Goal: Communication & Community: Answer question/provide support

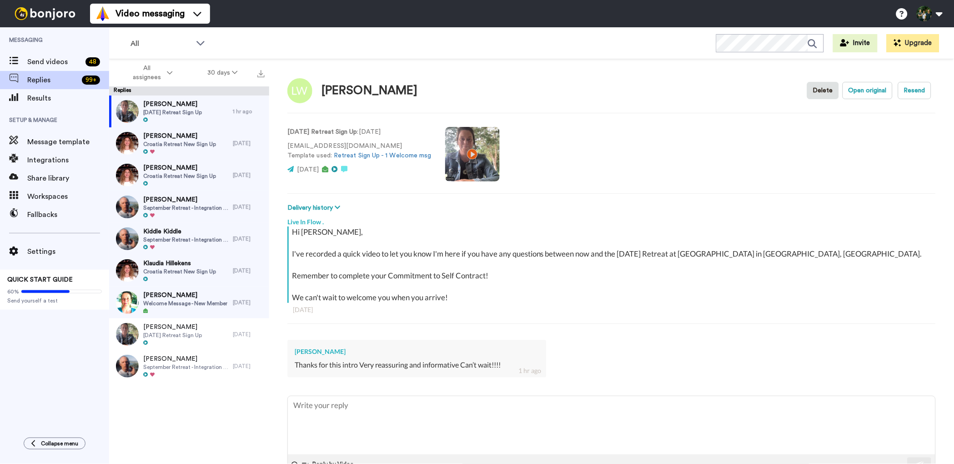
type textarea "x"
type textarea "W"
type textarea "x"
type textarea "Wo"
type textarea "x"
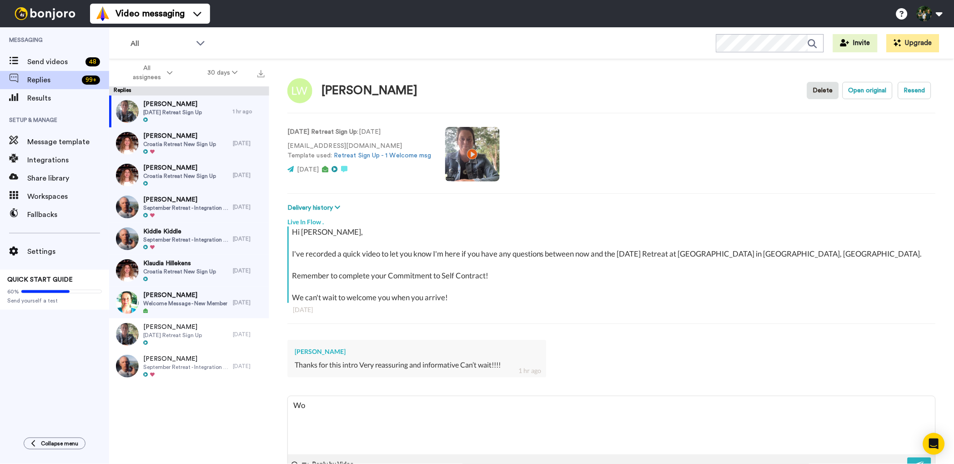
type textarea "Woo"
type textarea "x"
type textarea "Wooh"
type textarea "x"
type textarea "Wooho"
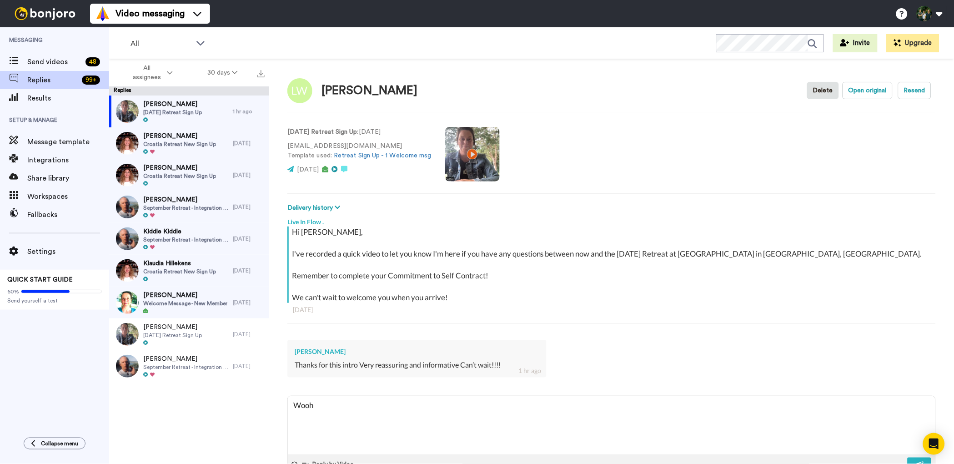
type textarea "x"
type textarea "Woohoo"
type textarea "x"
type textarea "Woohoo!"
type textarea "x"
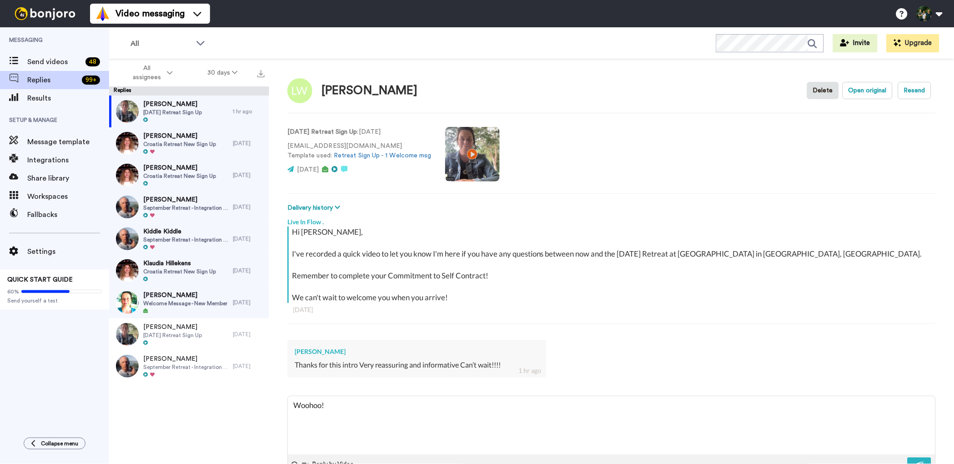
type textarea "Woohoo!"
type textarea "x"
type textarea "Woohoo! 🥳"
type textarea "x"
type textarea "Woohoo! 🥳"
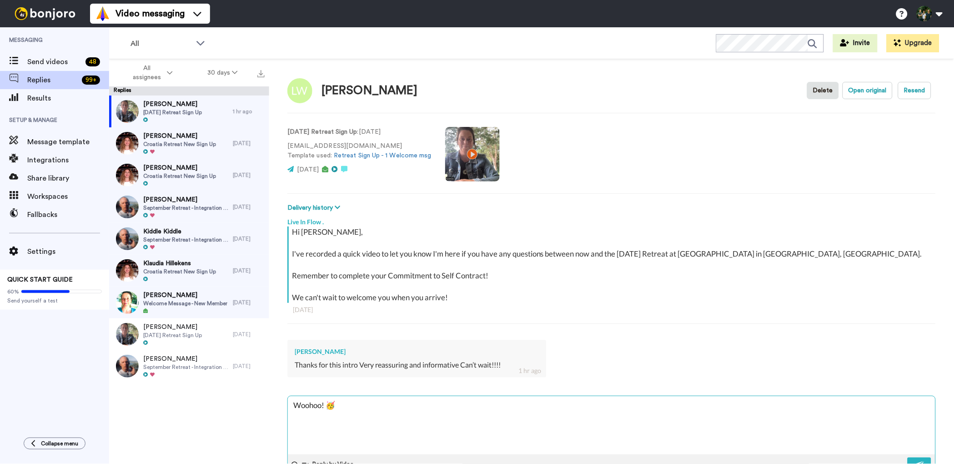
type textarea "x"
type textarea "Woohoo! 🥳 u"
type textarea "x"
type textarea "Woohoo! 🥳 us"
type textarea "x"
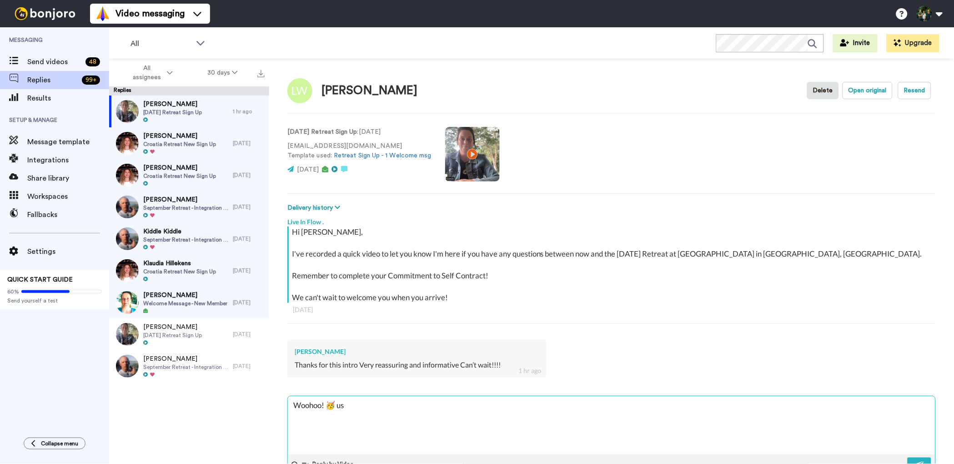
type textarea "Woohoo! 🥳 us"
type textarea "x"
type textarea "Woohoo! 🥳 us t"
type textarea "x"
type textarea "Woohoo! 🥳 us to"
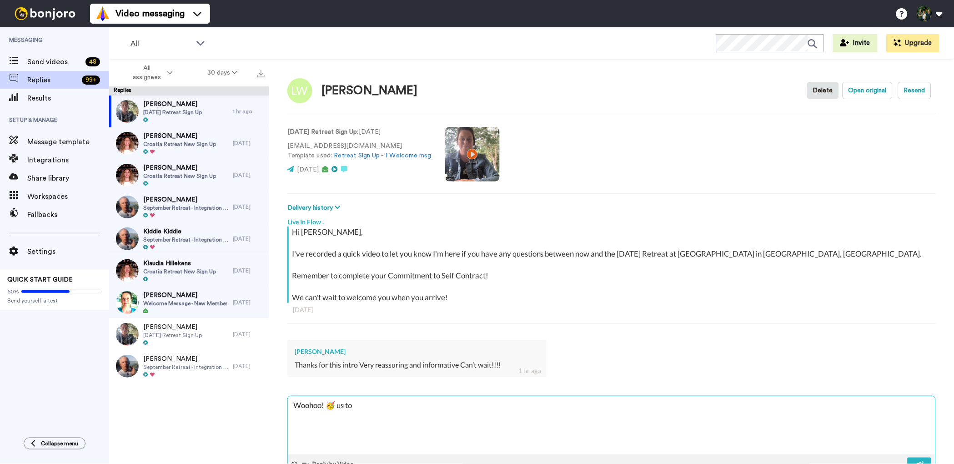
type textarea "x"
type textarea "Woohoo! 🥳 us too"
type textarea "x"
type textarea "Woohoo! 🥳 us too!"
type textarea "x"
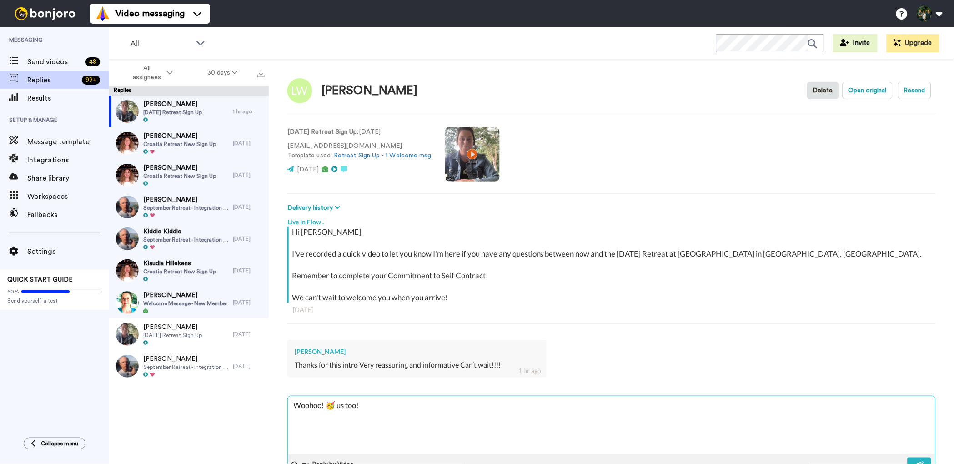
type textarea "Woohoo! 🥳 us too!!"
type textarea "x"
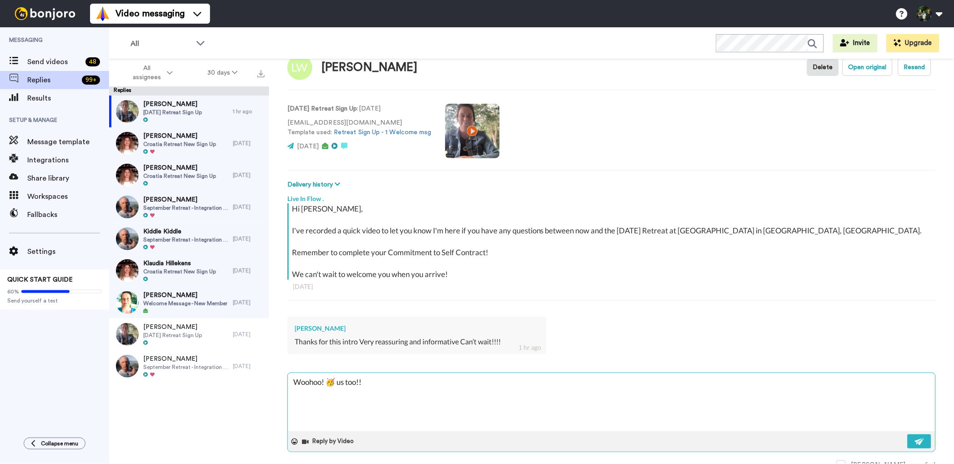
scroll to position [29, 0]
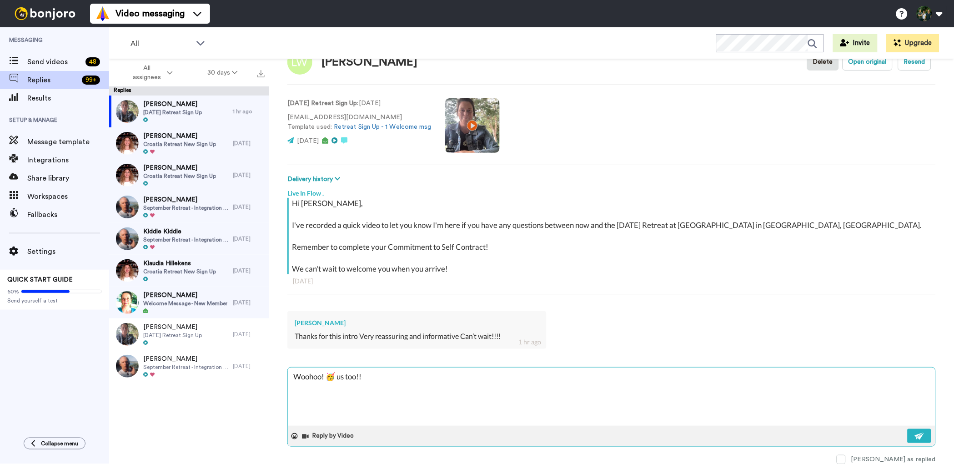
type textarea "Woohoo! 🥳 us too!!"
type textarea "x"
type textarea "Woohoo! 🥳 us too!! S"
type textarea "x"
type textarea "Woohoo! 🥳 us too!! Sh"
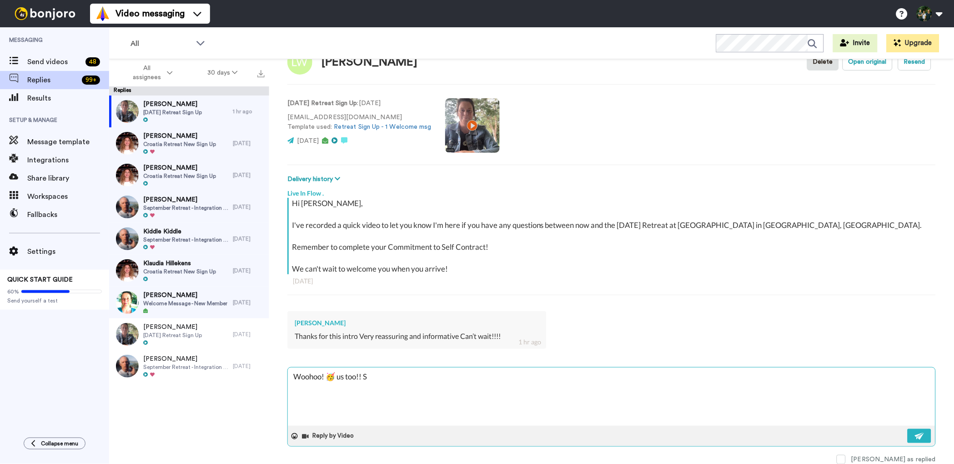
type textarea "x"
type textarea "Woohoo! 🥳 us too!! Sha"
type textarea "x"
type textarea "Woohoo! 🥳 us too!! Shay"
type textarea "x"
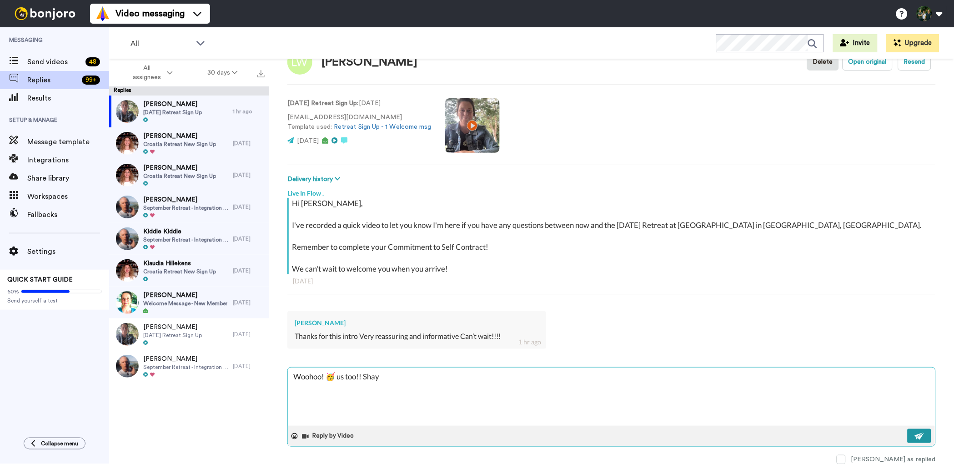
type textarea "Woohoo! 🥳 us too!! Shay"
click at [916, 434] on img at bounding box center [920, 436] width 10 height 7
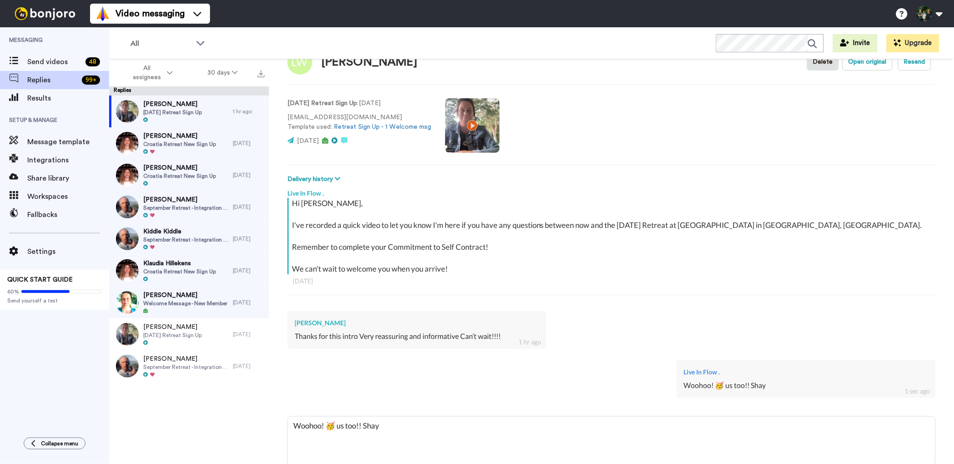
type textarea "x"
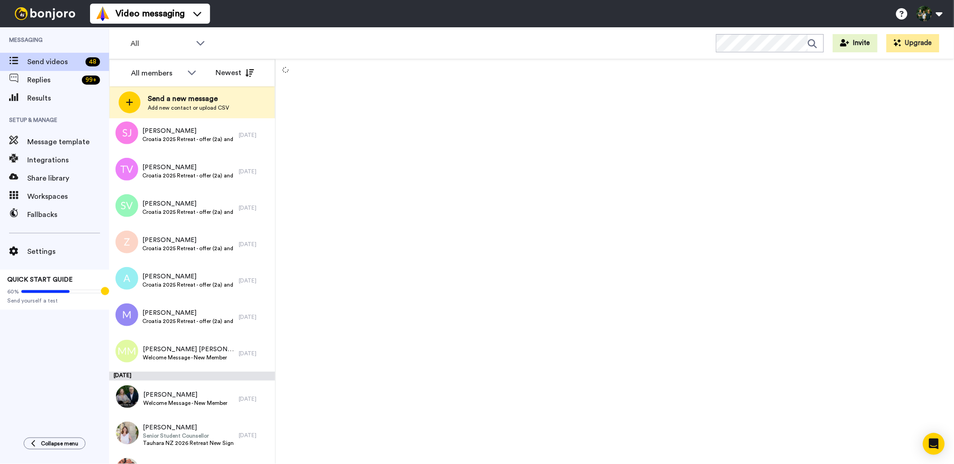
scroll to position [1266, 0]
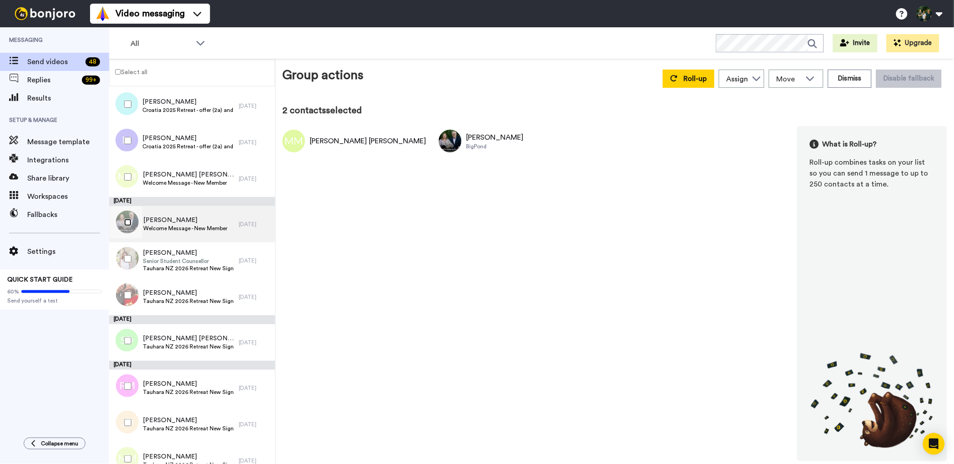
scroll to position [1415, 0]
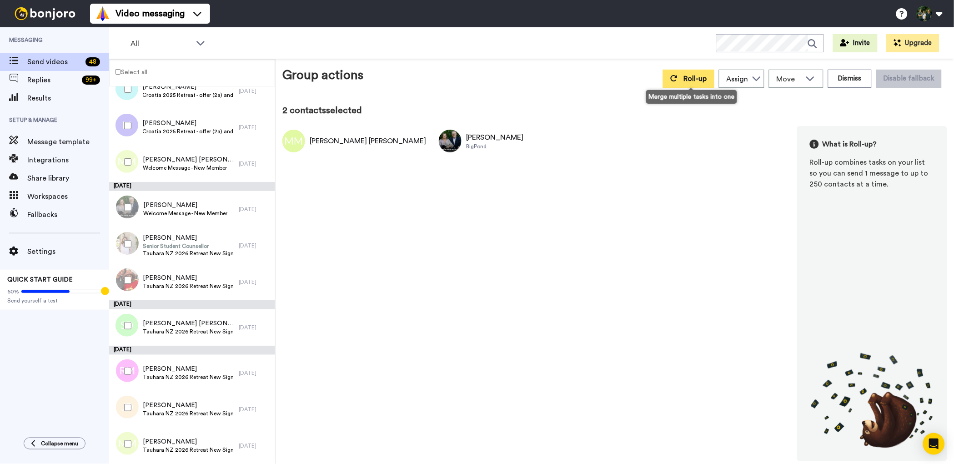
click at [695, 82] on span "Roll-up" at bounding box center [695, 78] width 23 height 7
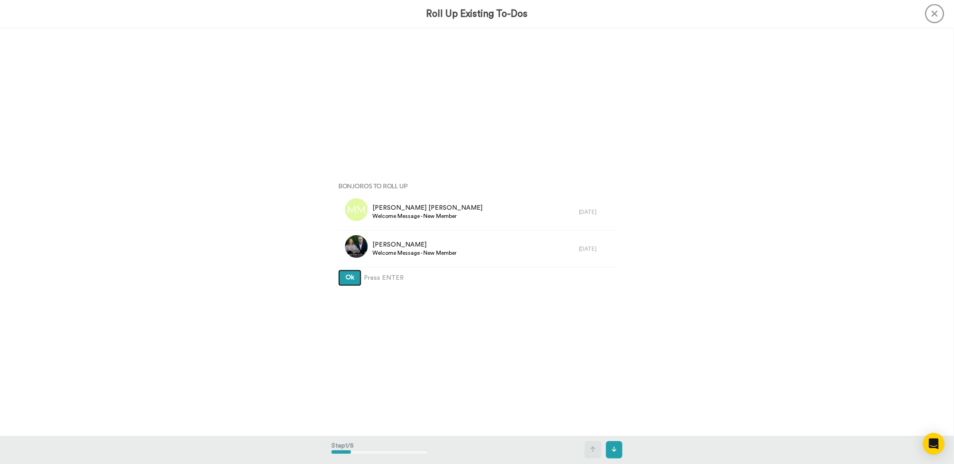
click at [349, 279] on span "Ok" at bounding box center [350, 277] width 9 height 6
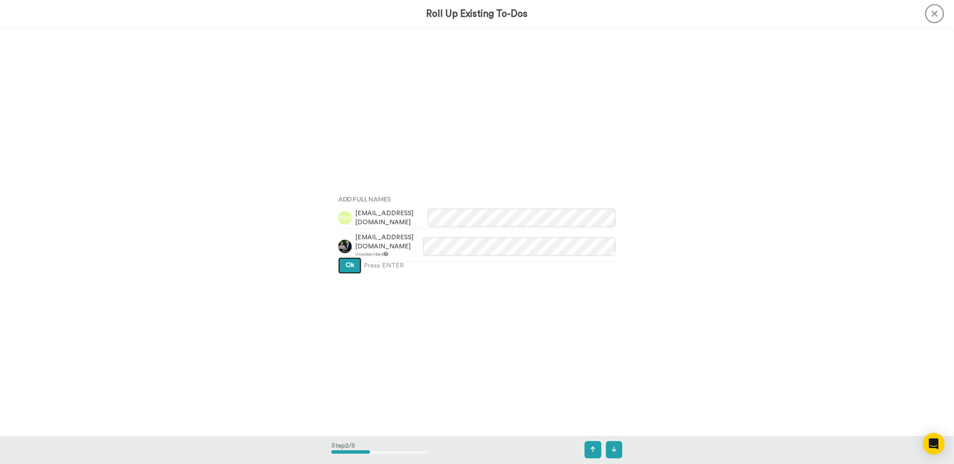
click at [346, 264] on span "Ok" at bounding box center [350, 265] width 9 height 6
click at [352, 253] on button "Ok" at bounding box center [349, 257] width 23 height 16
click at [351, 249] on span "Ok" at bounding box center [350, 250] width 9 height 6
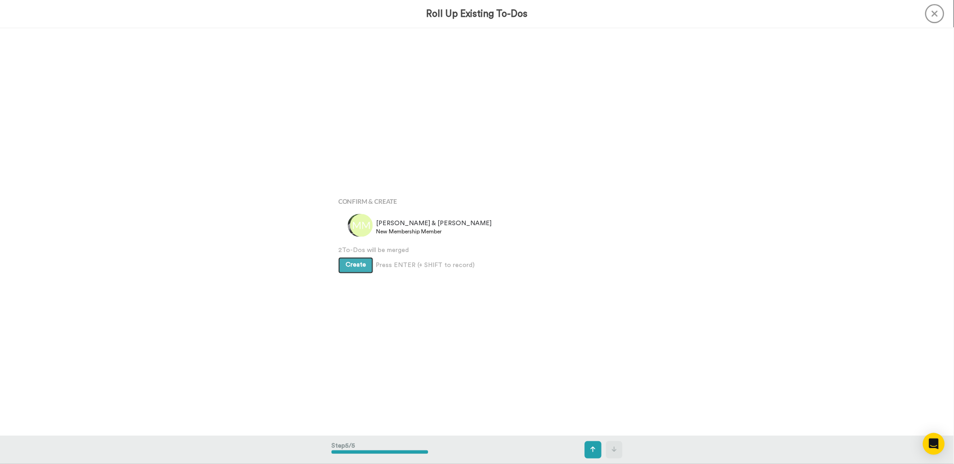
scroll to position [1631, 0]
click at [340, 268] on button "Create" at bounding box center [355, 264] width 35 height 16
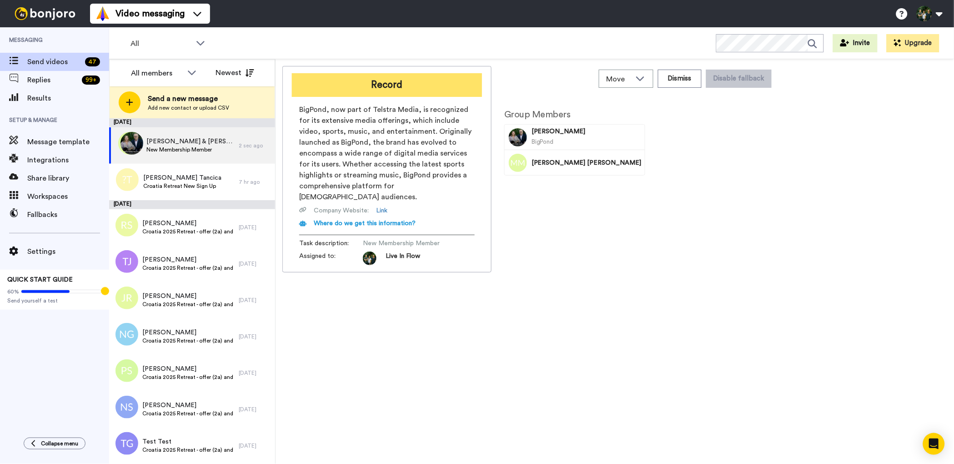
click at [386, 89] on button "Record" at bounding box center [387, 85] width 190 height 24
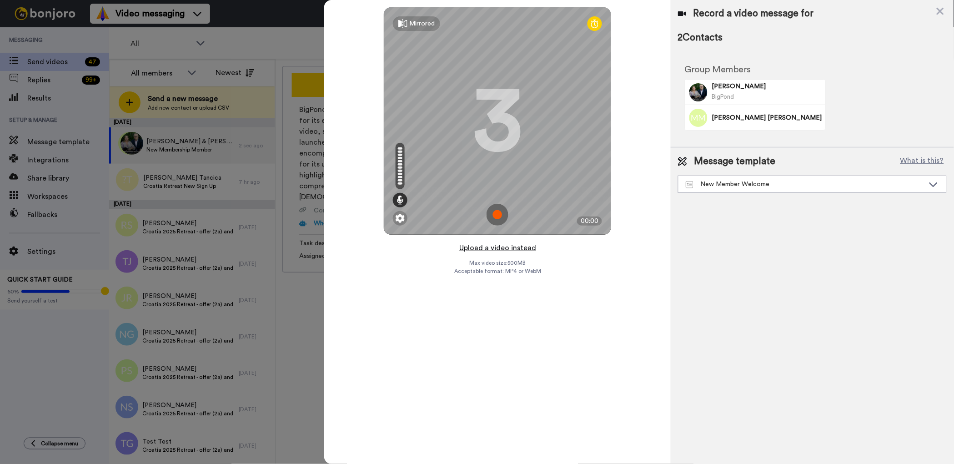
click at [494, 249] on button "Upload a video instead" at bounding box center [498, 248] width 82 height 12
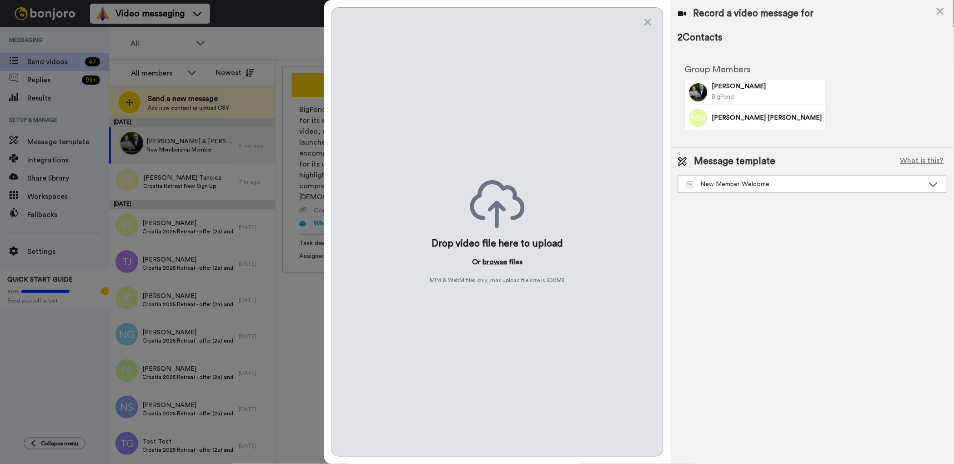
click at [494, 263] on button "browse" at bounding box center [495, 262] width 25 height 11
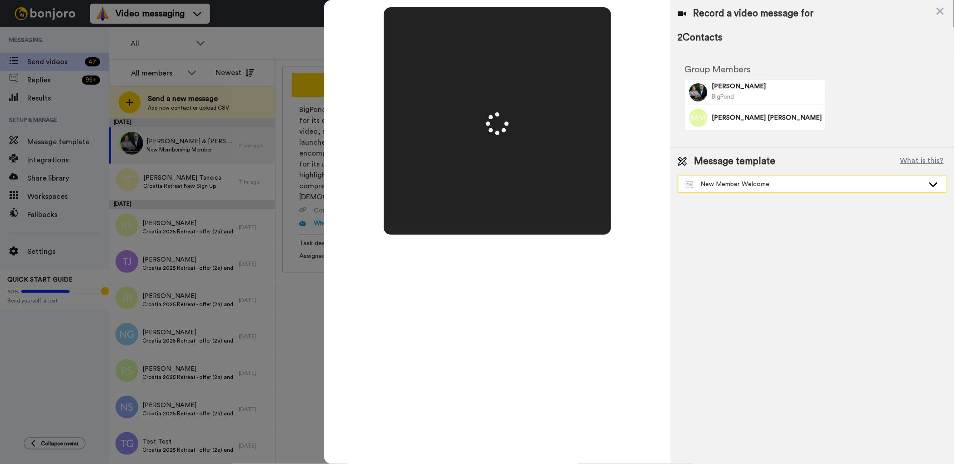
click at [755, 184] on div "New Member Welcome" at bounding box center [805, 184] width 239 height 9
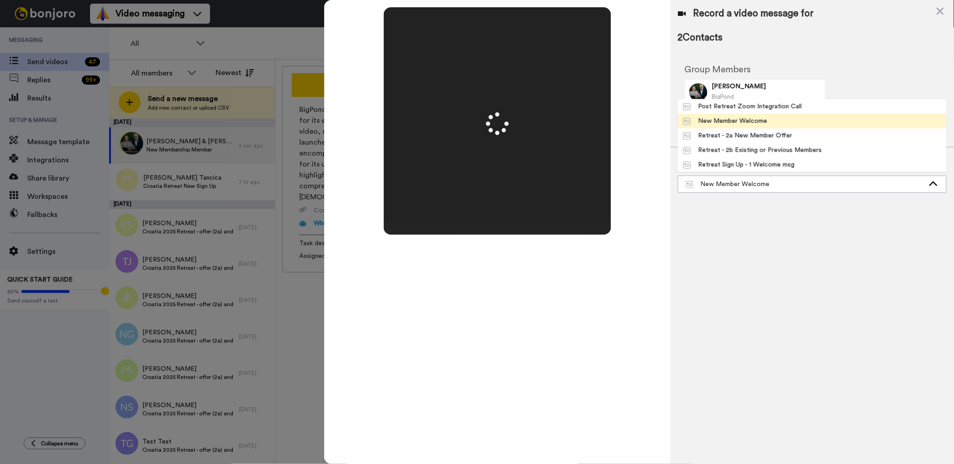
click at [755, 120] on div "New Member Welcome" at bounding box center [726, 120] width 84 height 9
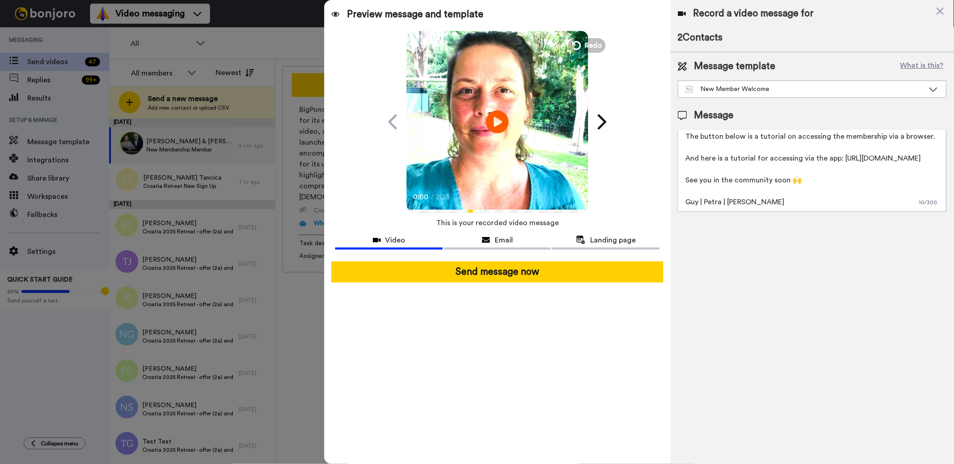
scroll to position [46, 0]
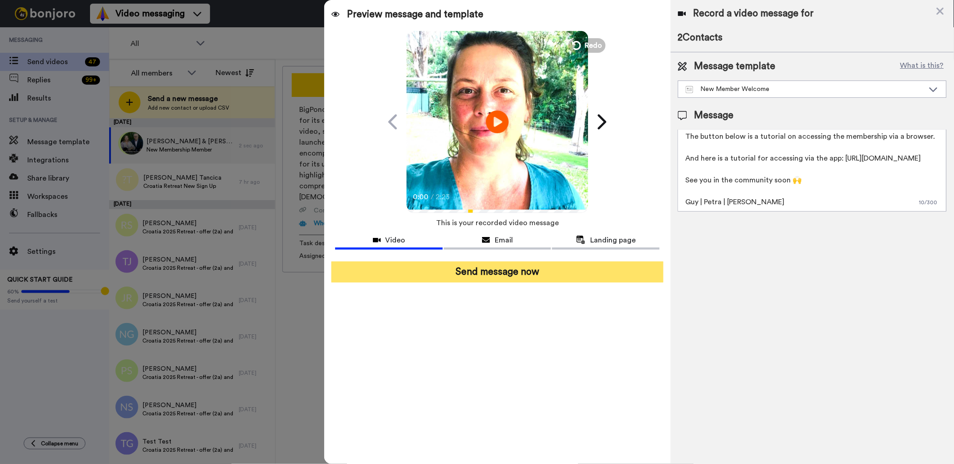
click at [455, 267] on button "Send message now" at bounding box center [498, 272] width 332 height 21
